Goal: Use online tool/utility: Use online tool/utility

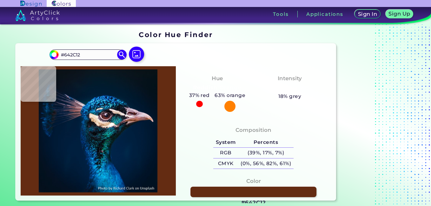
type input "#632b11"
type input "#632B11"
type input "#011931"
type input "#000000"
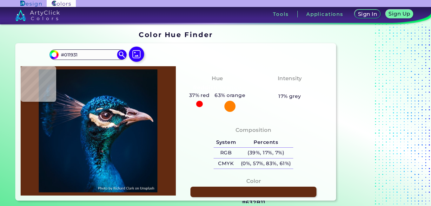
type input "#000000"
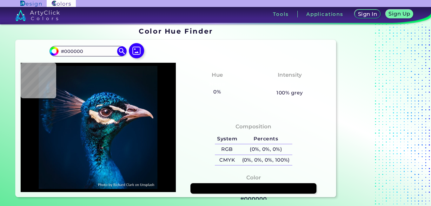
scroll to position [3, 0]
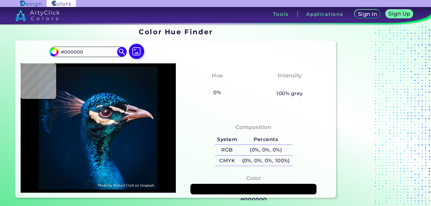
type input "#b5a9b1"
type input "#B5A9B1"
type input "#3ac3e3"
type input "#3AC3E3"
type input "#025093"
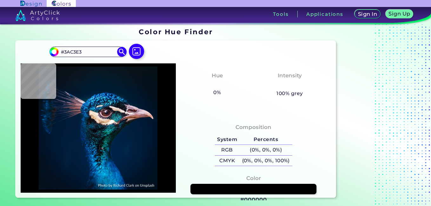
type input "#025093"
type input "#004992"
type input "#00519e"
type input "#00519E"
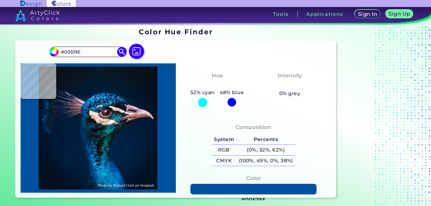
type input "#003d5d"
type input "#003D5D"
type input "#012a40"
type input "#012A40"
type input "#01273e"
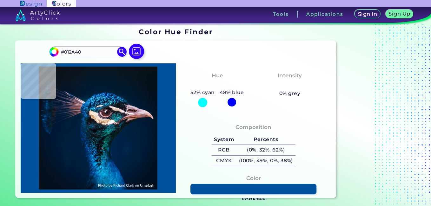
type input "#01273E"
type input "#072c48"
type input "#072C48"
type input "#02283f"
type input "#02283F"
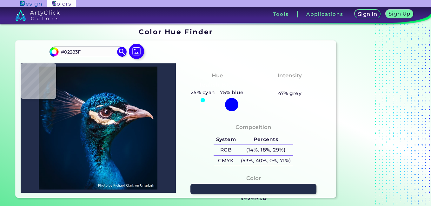
type input "#232d4b"
type input "#232D4B"
type input "#594c5a"
type input "#594C5A"
type input "#a499b4"
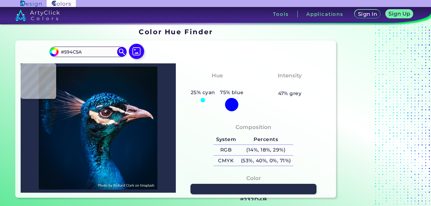
type input "#A499B4"
type input "#4e4a5d"
type input "#4E4A5D"
type input "#212f48"
type input "#212F48"
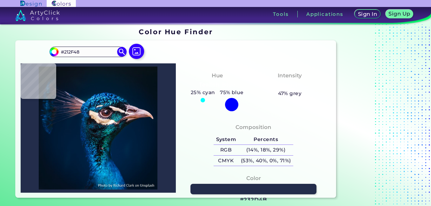
type input "#7e7084"
type input "#7E7084"
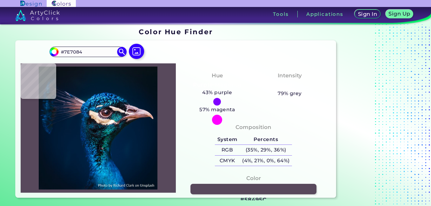
type input "#58495c"
type input "#58495C"
type input "#423850"
type input "#68566d"
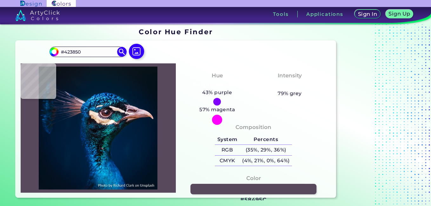
type input "#68566D"
type input "#846f80"
type input "#846F80"
type input "#5c4d5c"
type input "#5C4D5C"
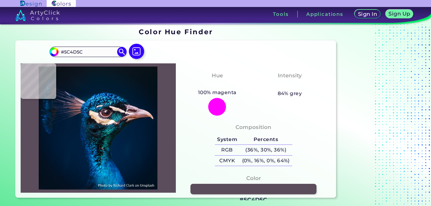
type input "#6b5a68"
type input "#6B5A68"
type input "#524455"
type input "#665365"
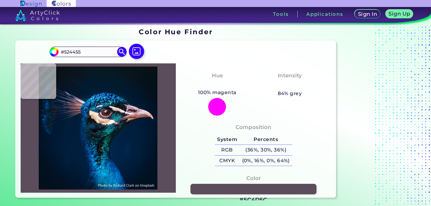
type input "#665365"
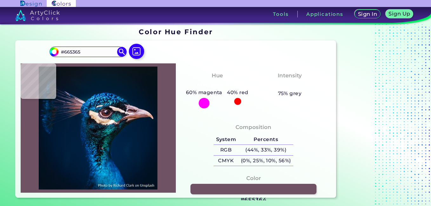
type input "#6f5364"
type input "#6F5364"
type input "#7c6271"
type input "#7C6271"
type input "#7e6170"
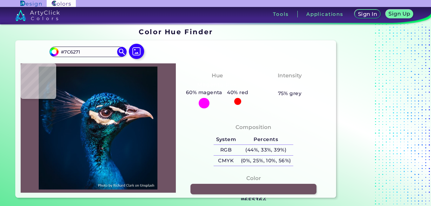
type input "#7E6170"
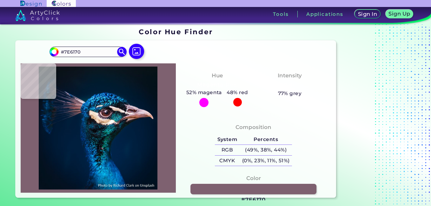
type input "#604c5a"
type input "#604C5A"
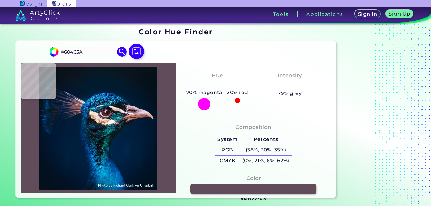
type input "#775f6c"
type input "#775F6C"
type input "#5b4554"
type input "#5B4554"
type input "#715263"
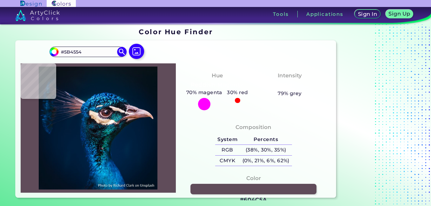
type input "#715263"
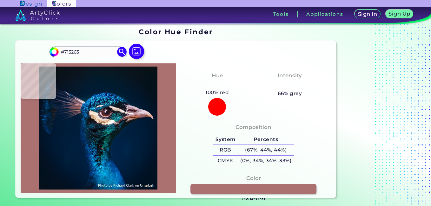
type input "#ab7171"
type input "#AB7171"
type input "#03295d"
type input "#03295D"
type input "#056cad"
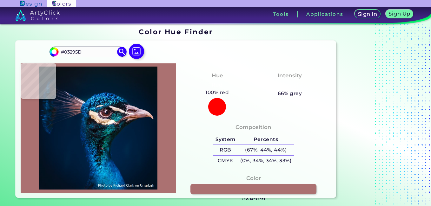
type input "#056CAD"
type input "#0b1722"
type input "#0B1722"
type input "#0e0e14"
type input "#0E0E14"
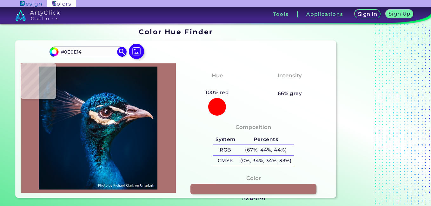
type input "#162f41"
type input "#162F41"
type input "#102539"
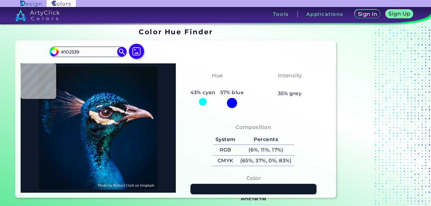
type input "#0f1b2b"
type input "#0F1B2B"
type input "#0d1521"
type input "#0D1521"
type input "#0e1621"
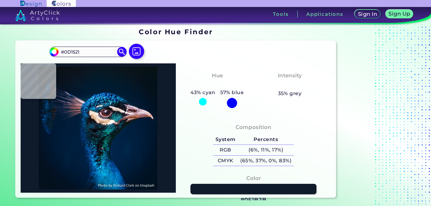
type input "#0E1621"
type input "#011a2a"
type input "#011A2A"
type input "#0b2230"
type input "#0B2230"
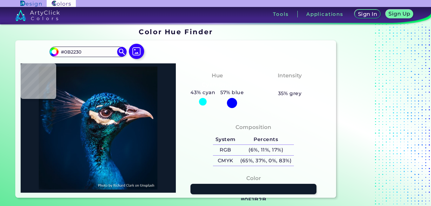
type input "#0a1e2b"
type input "#0A1E2B"
type input "#0b1c27"
type input "#0B1C27"
type input "#122a35"
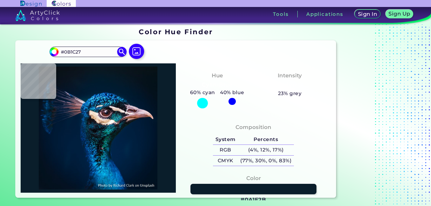
type input "#122A35"
type input "#16364c"
type input "#16364C"
type input "#45333d"
type input "#45333D"
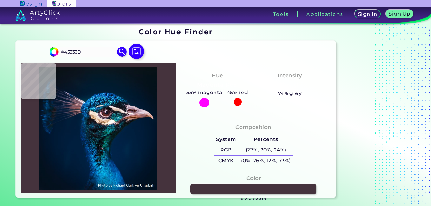
type input "#eccdb5"
type input "#ECCDB5"
type input "#edcfb9"
type input "#EDCFB9"
type input "#fee9dd"
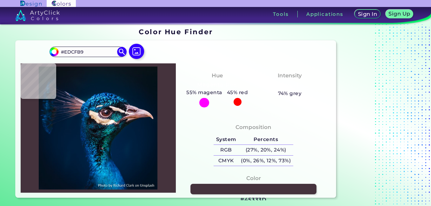
type input "#FEE9DD"
type input "#dcbb9d"
type input "#DCBB9D"
type input "#e4bda0"
type input "#E4BDA0"
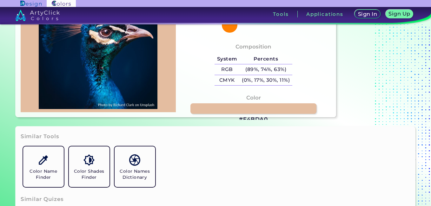
scroll to position [119, 0]
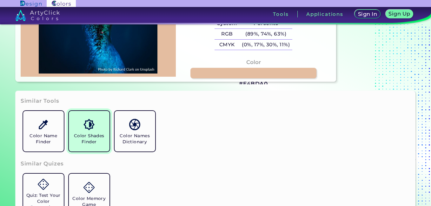
click at [96, 130] on link "Color Shades Finder" at bounding box center [89, 132] width 46 height 46
